Goal: Task Accomplishment & Management: Manage account settings

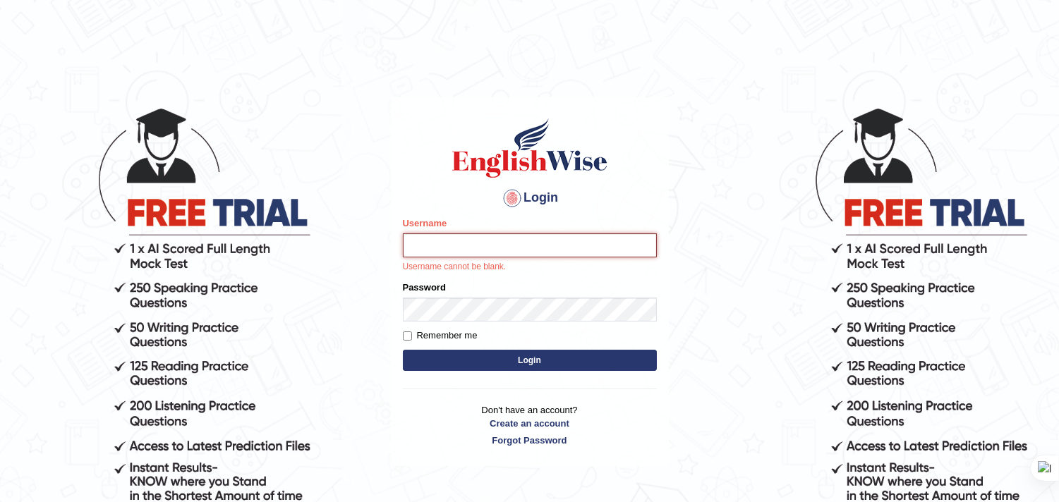
click at [453, 248] on input "Username" at bounding box center [530, 246] width 254 height 24
click at [515, 246] on input "Username" at bounding box center [530, 246] width 254 height 24
click at [577, 236] on input "Username" at bounding box center [530, 246] width 254 height 24
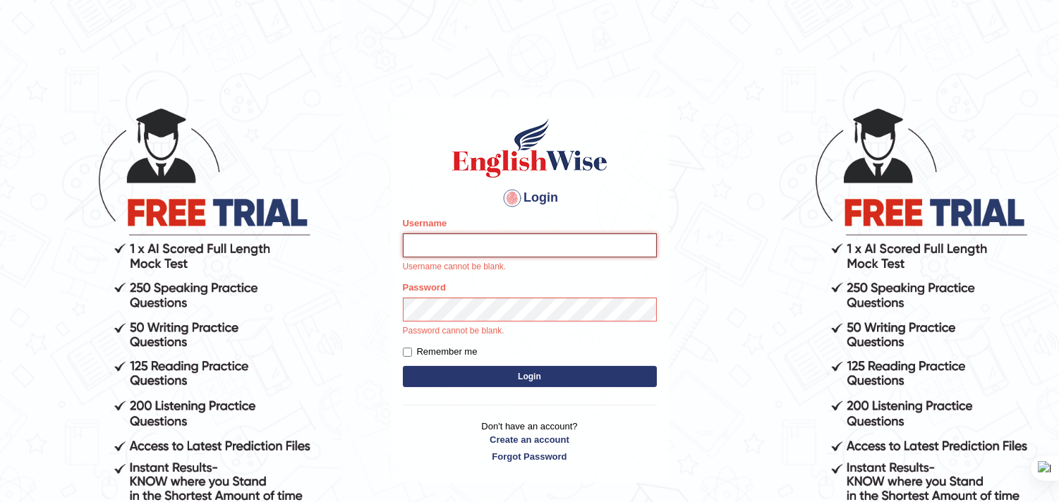
click at [499, 246] on input "Username" at bounding box center [530, 246] width 254 height 24
type input "B"
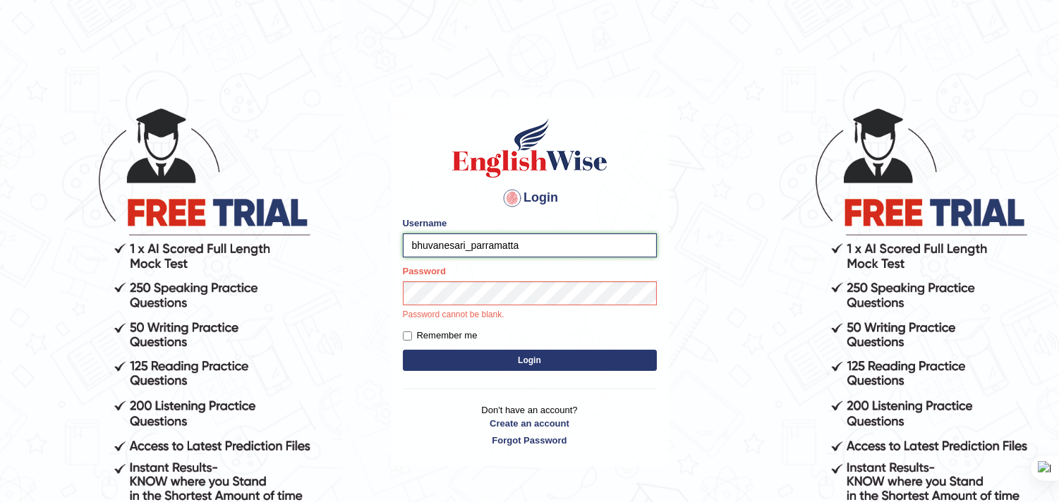
type input "bhuvanesari_parramatta"
click at [473, 363] on button "Login" at bounding box center [530, 360] width 254 height 21
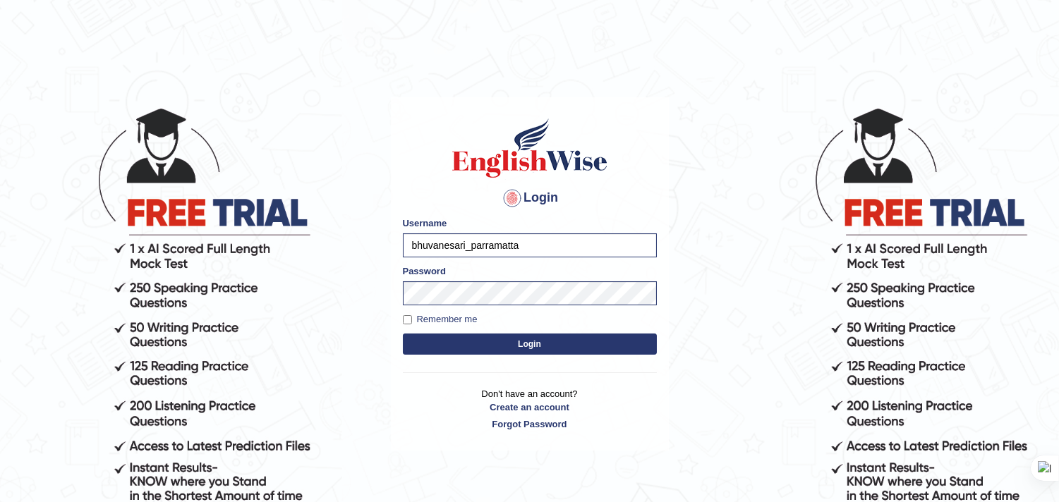
click at [473, 363] on div "Login Please fix the following errors: Username bhuvanesari_parramatta Password…" at bounding box center [530, 274] width 278 height 354
